Goal: Transaction & Acquisition: Purchase product/service

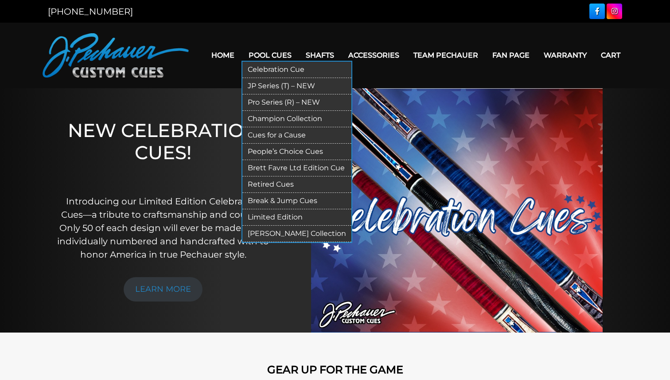
click at [267, 201] on link "Break & Jump Cues" at bounding box center [296, 201] width 109 height 16
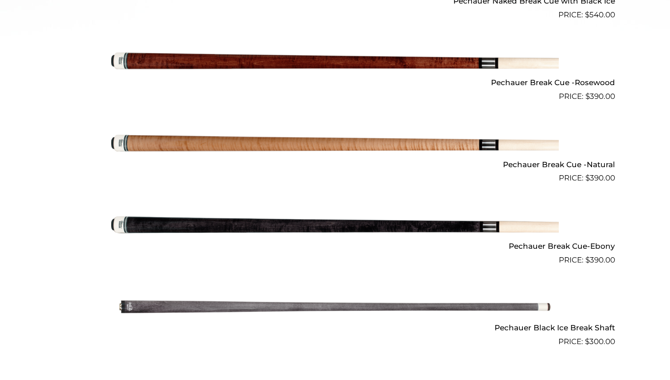
scroll to position [544, 0]
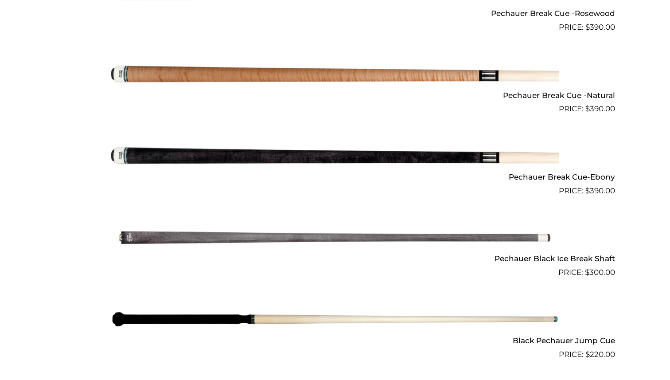
click at [336, 158] on img at bounding box center [334, 155] width 447 height 74
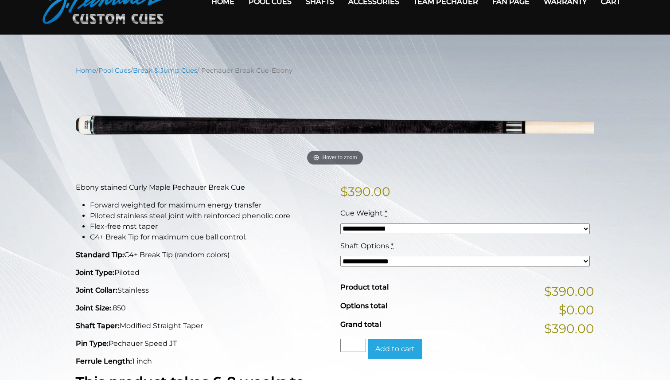
scroll to position [35, 0]
